Goal: Navigation & Orientation: Find specific page/section

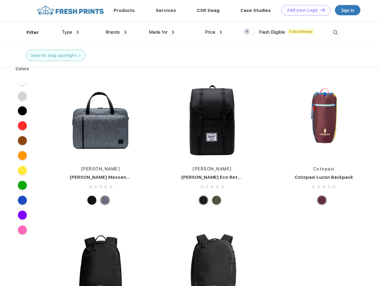
click at [304, 10] on link "Add your Logo Design Tool" at bounding box center [305, 10] width 49 height 10
click at [0, 0] on div "Design Tool" at bounding box center [0, 0] width 0 height 0
click at [320, 10] on link "Add your Logo Design Tool" at bounding box center [305, 10] width 49 height 10
click at [29, 33] on div "Filter" at bounding box center [33, 32] width 12 height 7
click at [70, 32] on span "Type" at bounding box center [67, 32] width 10 height 5
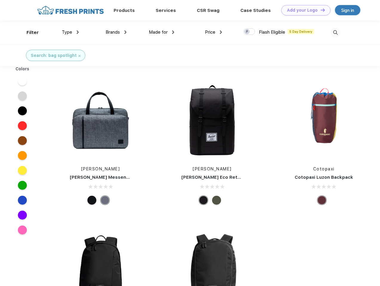
click at [116, 32] on span "Brands" at bounding box center [113, 32] width 14 height 5
click at [162, 32] on span "Made for" at bounding box center [158, 32] width 19 height 5
click at [213, 32] on span "Price" at bounding box center [210, 32] width 10 height 5
click at [249, 32] on div at bounding box center [249, 31] width 12 height 7
click at [247, 32] on input "checkbox" at bounding box center [245, 30] width 4 height 4
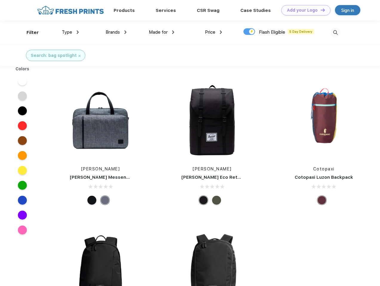
click at [335, 33] on img at bounding box center [335, 33] width 10 height 10
